Goal: Check status

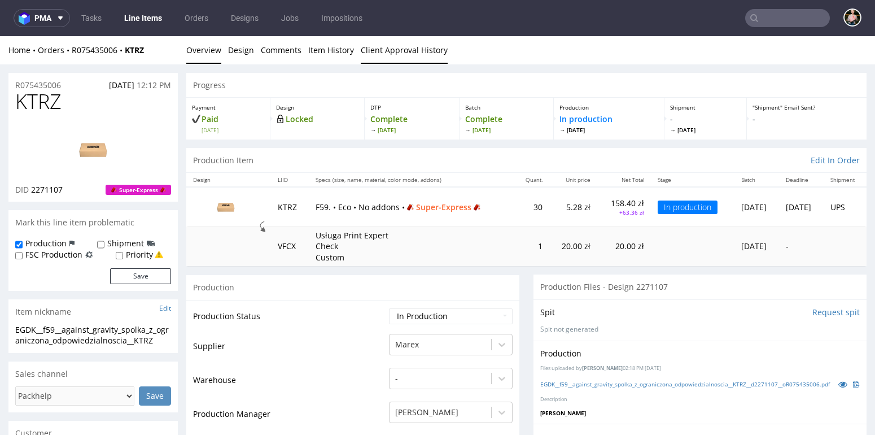
click at [397, 47] on link "Client Approval History" at bounding box center [404, 50] width 87 height 28
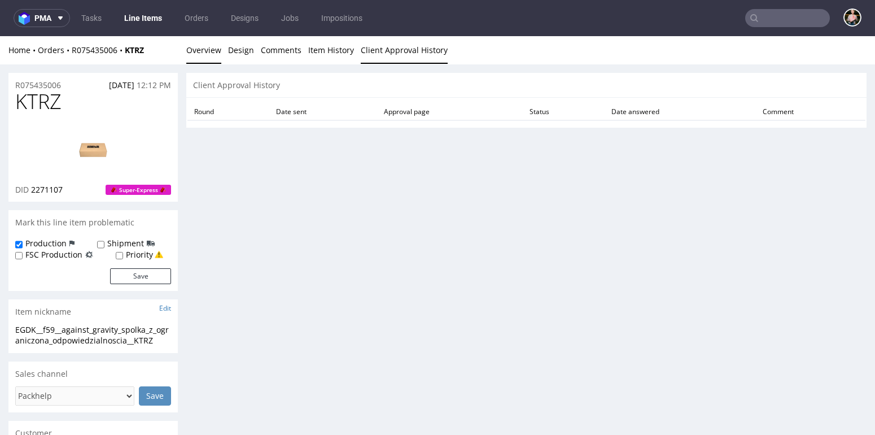
click at [195, 52] on link "Overview" at bounding box center [203, 50] width 35 height 28
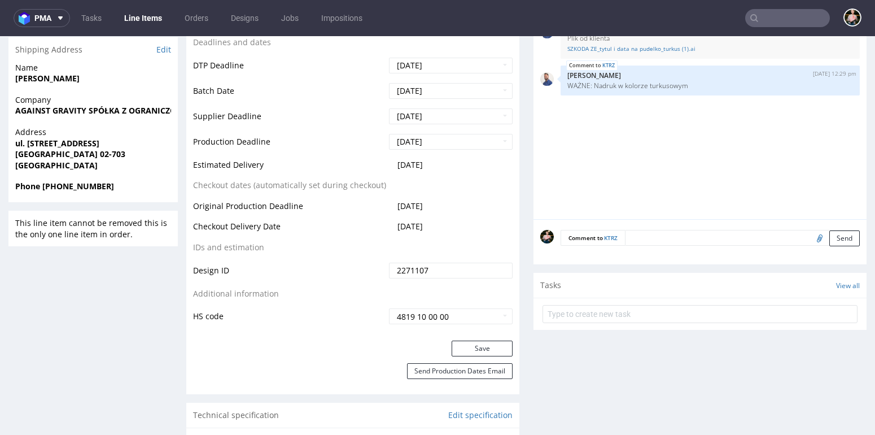
scroll to position [464, 0]
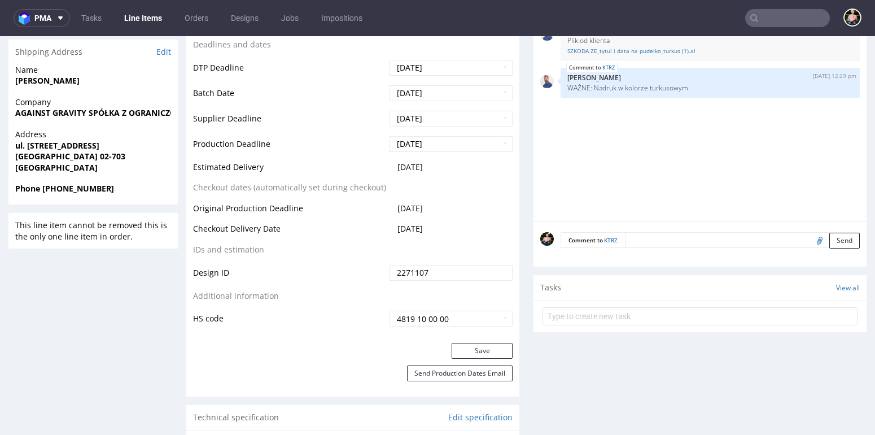
drag, startPoint x: 192, startPoint y: 226, endPoint x: 446, endPoint y: 226, distance: 254.0
click at [446, 226] on div "Production Status Waiting for Artwork Waiting for Diecut Waiting for Mockup Wai…" at bounding box center [352, 89] width 333 height 507
click at [446, 226] on td "[DATE]" at bounding box center [449, 232] width 126 height 21
drag, startPoint x: 446, startPoint y: 226, endPoint x: 195, endPoint y: 226, distance: 251.2
click at [195, 226] on tr "Checkout Delivery Date [DATE]" at bounding box center [352, 232] width 319 height 21
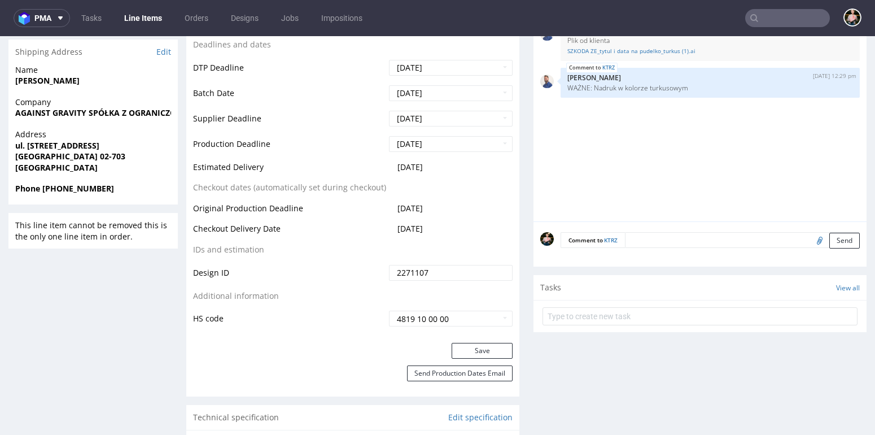
copy tr "Checkout Delivery Date [DATE]"
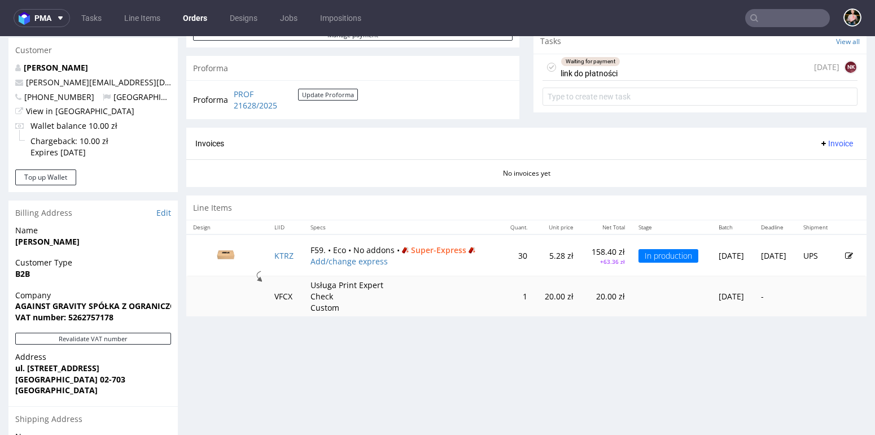
scroll to position [376, 0]
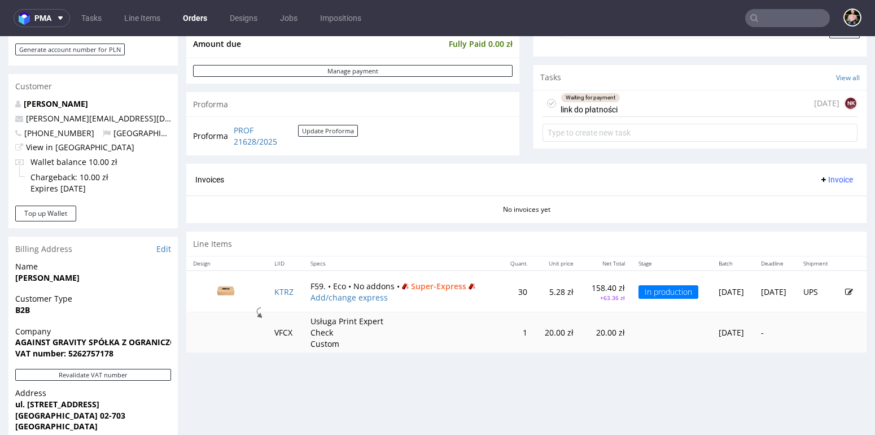
click at [664, 106] on div "Waiting for payment link do płatności [DATE] NK" at bounding box center [699, 103] width 315 height 27
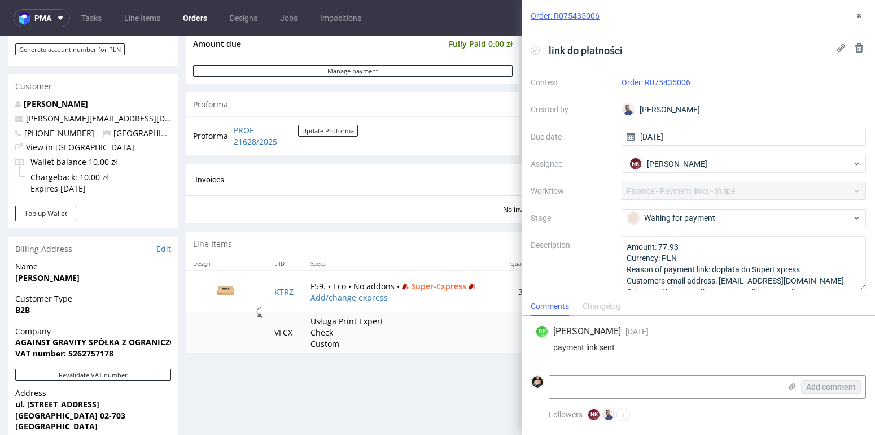
scroll to position [1, 0]
